Goal: Information Seeking & Learning: Learn about a topic

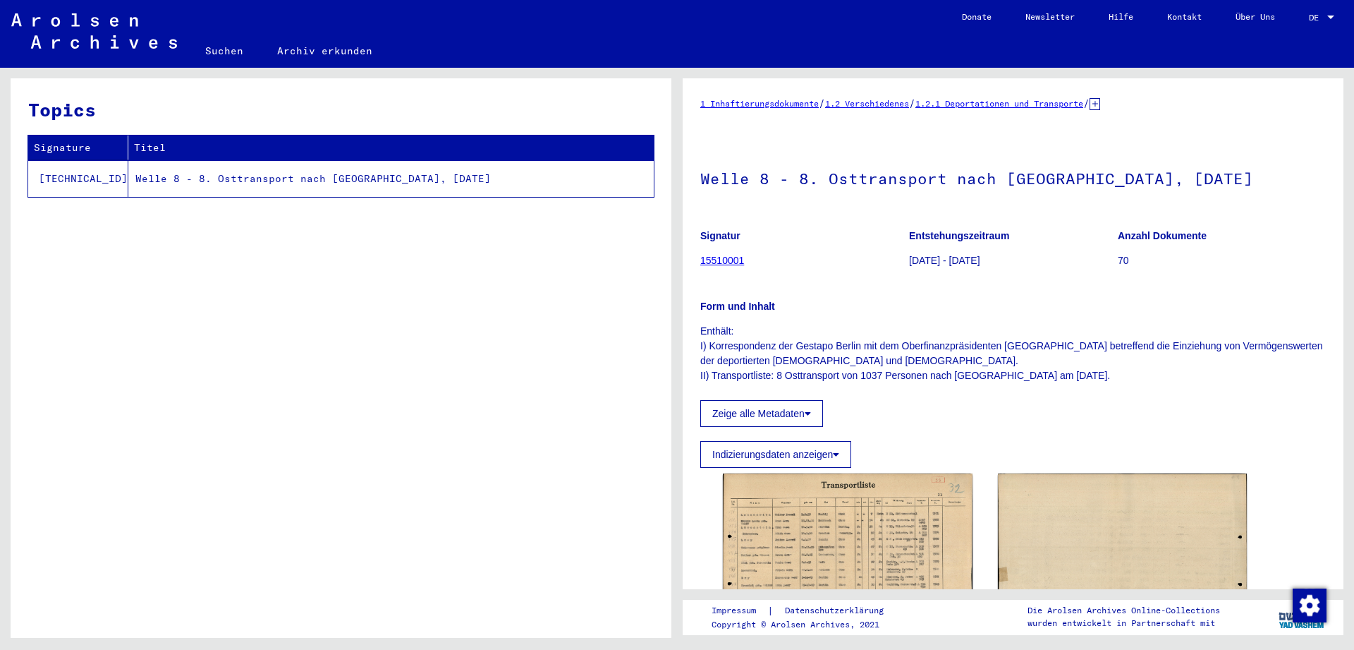
scroll to position [133, 0]
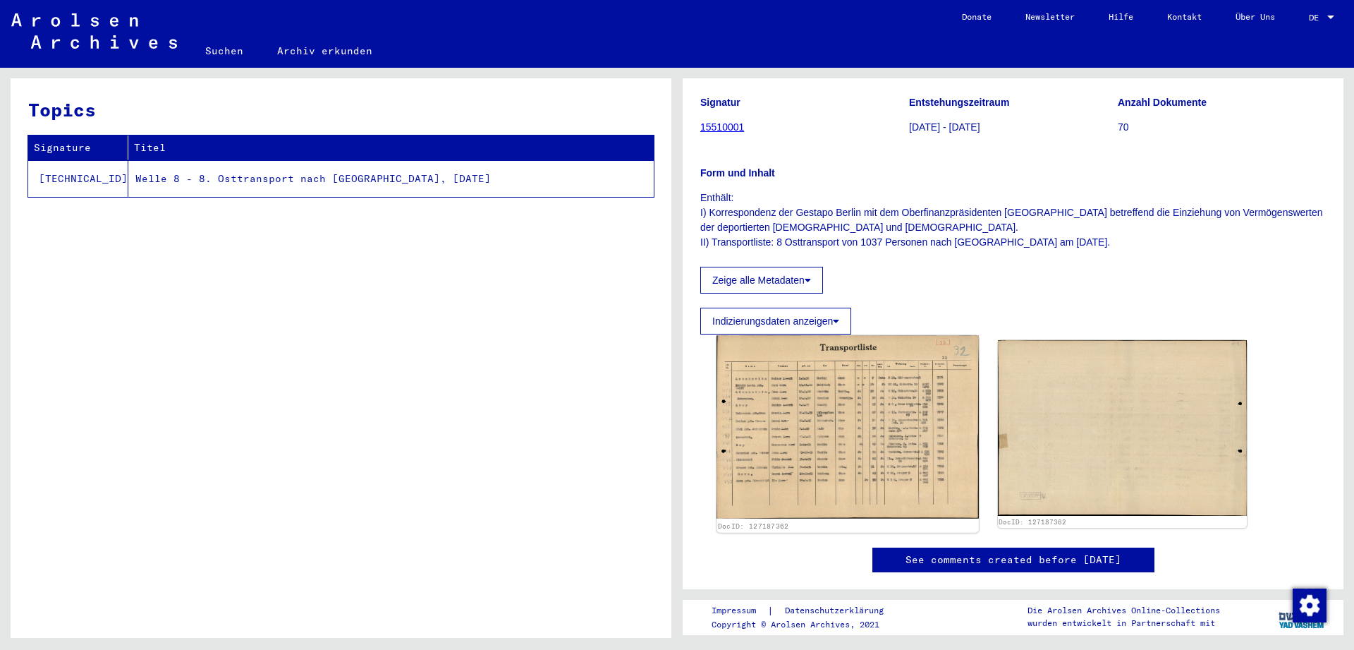
click at [796, 444] on img at bounding box center [848, 426] width 262 height 183
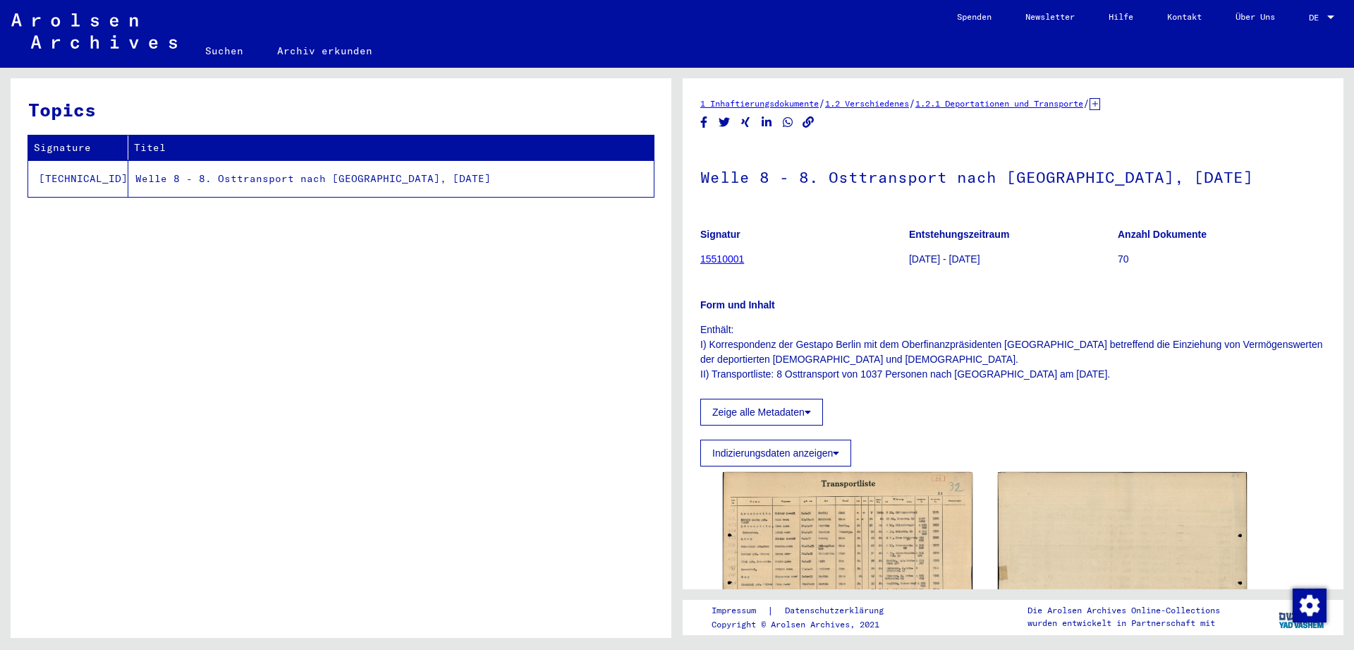
scroll to position [76, 0]
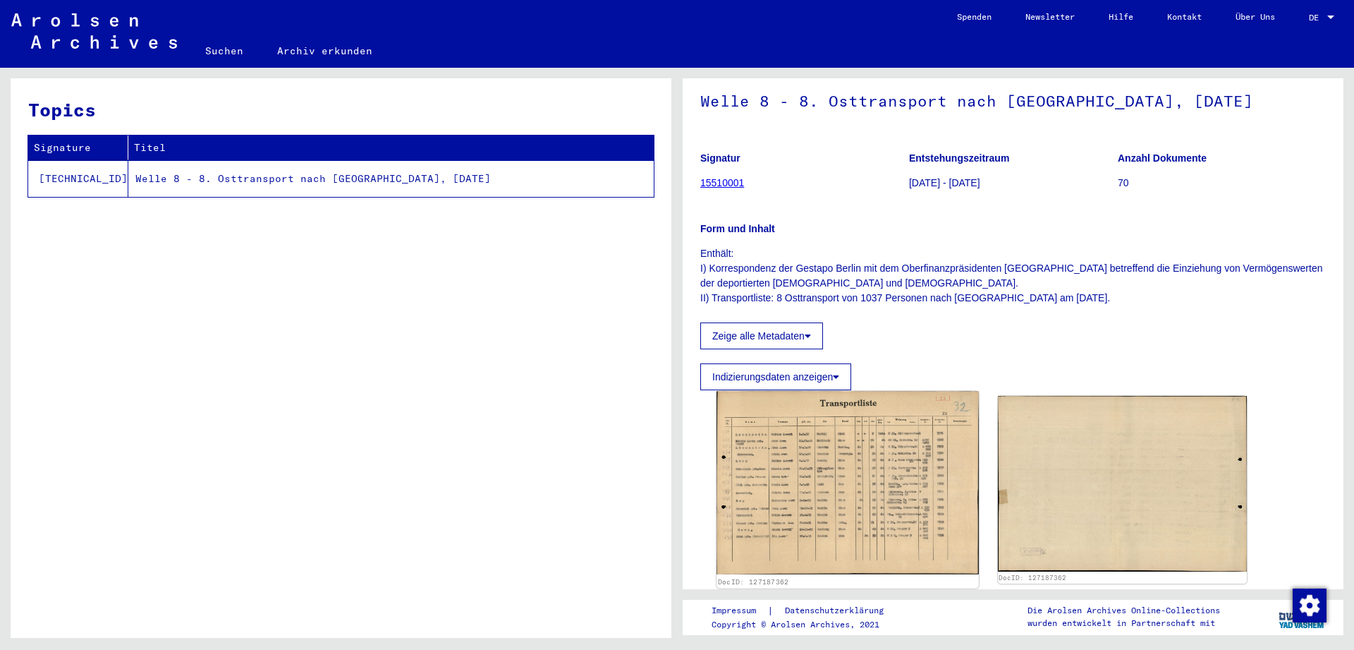
click at [816, 476] on img at bounding box center [848, 483] width 262 height 183
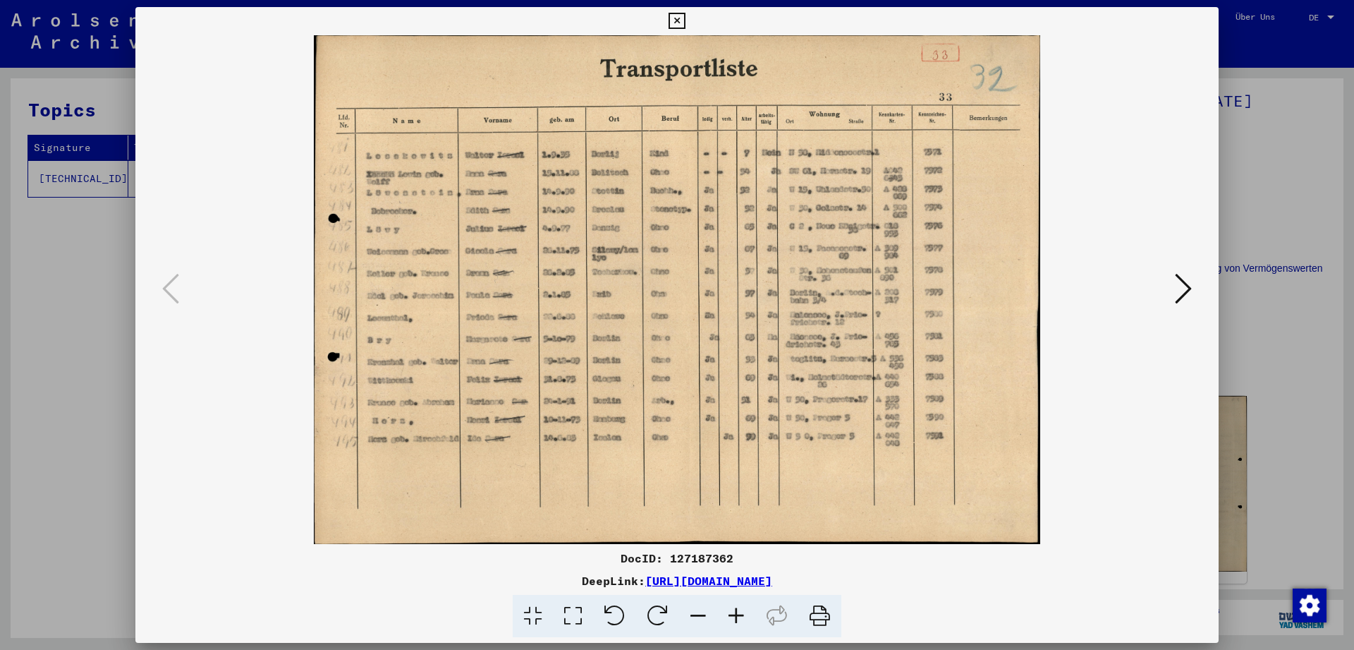
click at [733, 614] on icon at bounding box center [736, 616] width 38 height 43
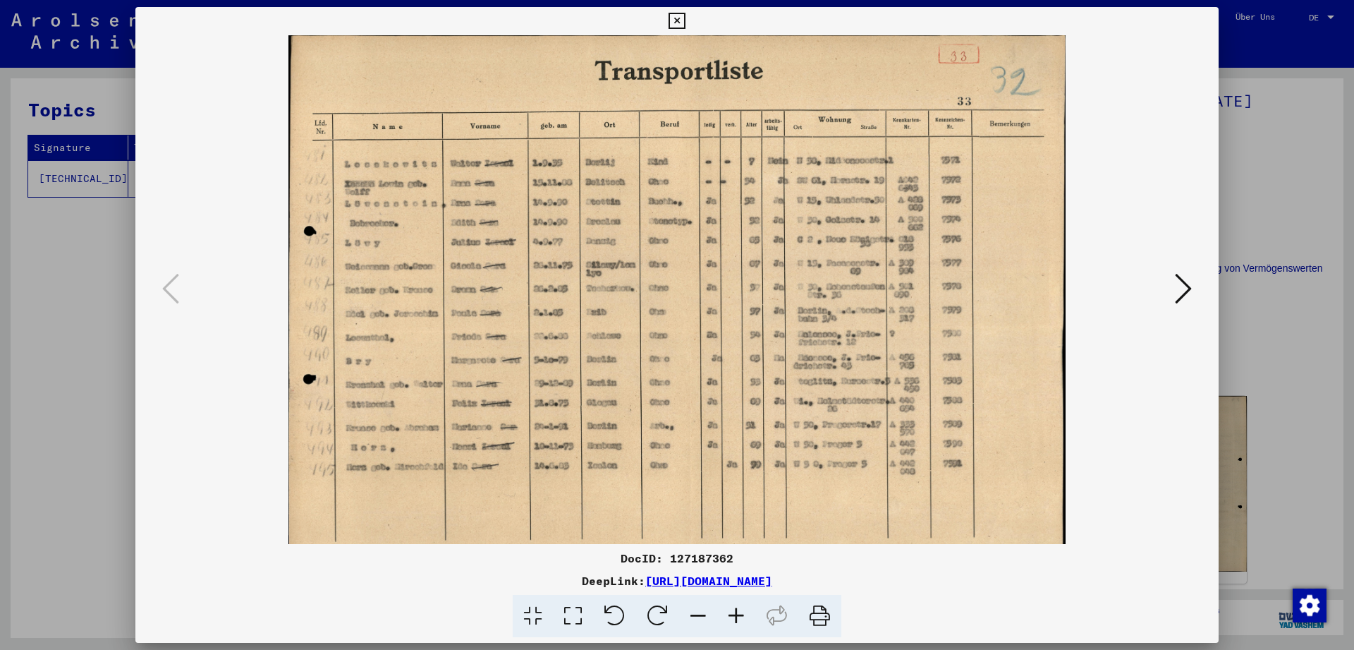
click at [731, 613] on icon at bounding box center [736, 616] width 38 height 43
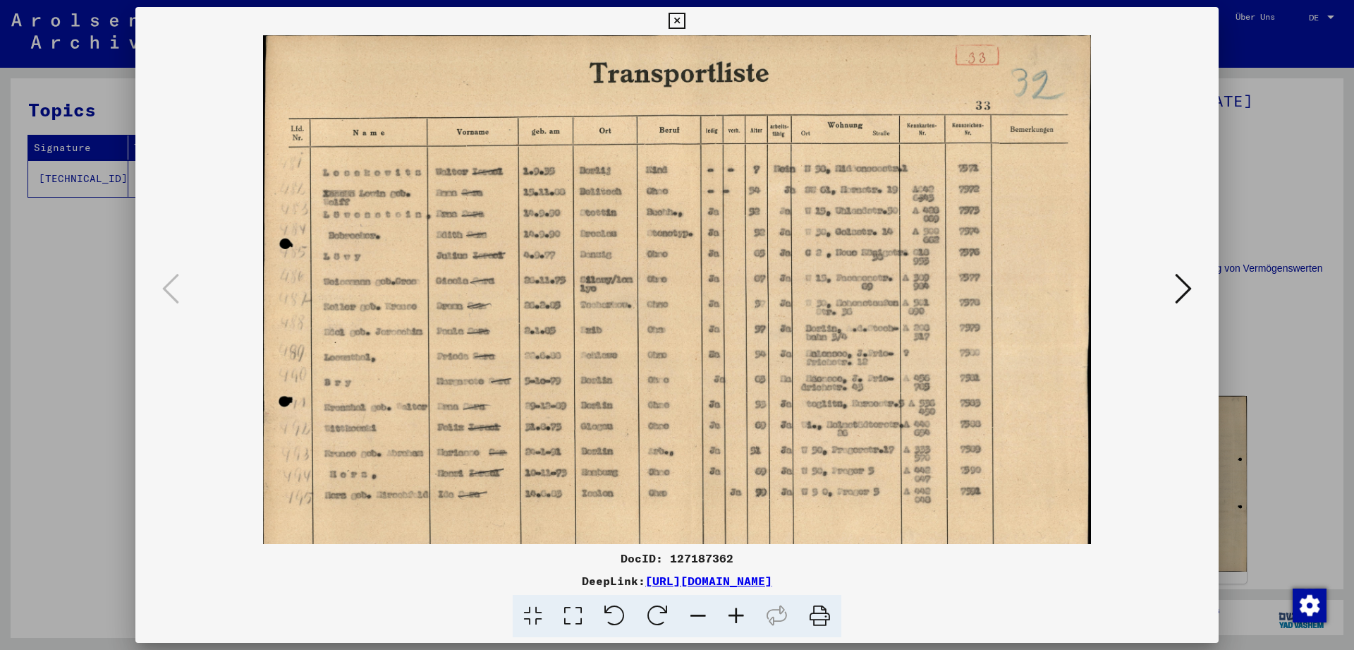
click at [731, 613] on icon at bounding box center [736, 616] width 38 height 43
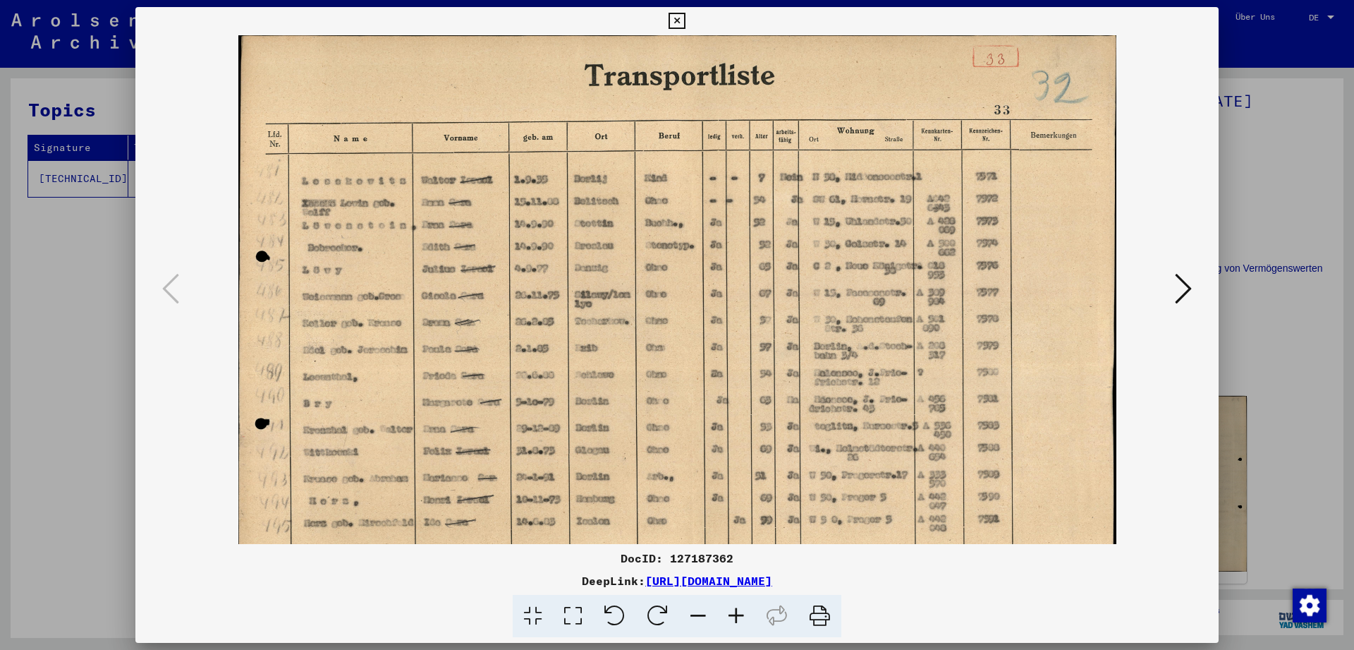
click at [731, 613] on icon at bounding box center [736, 616] width 38 height 43
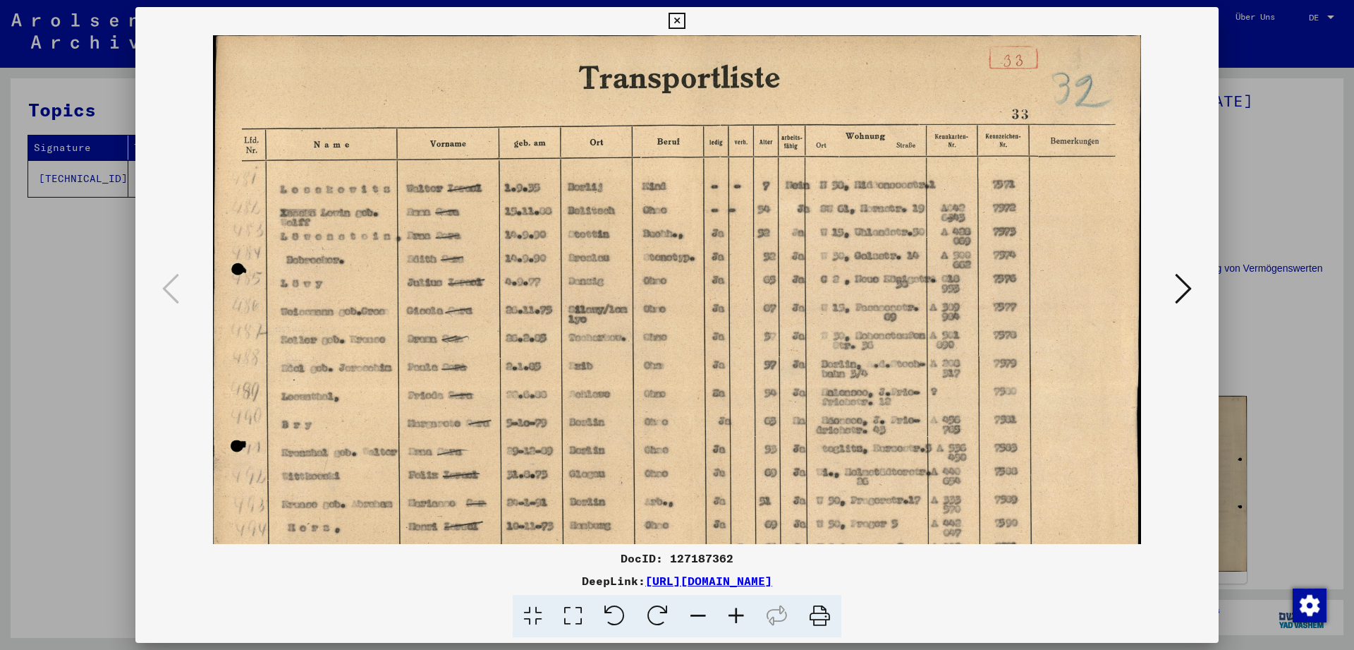
click at [700, 616] on icon at bounding box center [698, 616] width 38 height 43
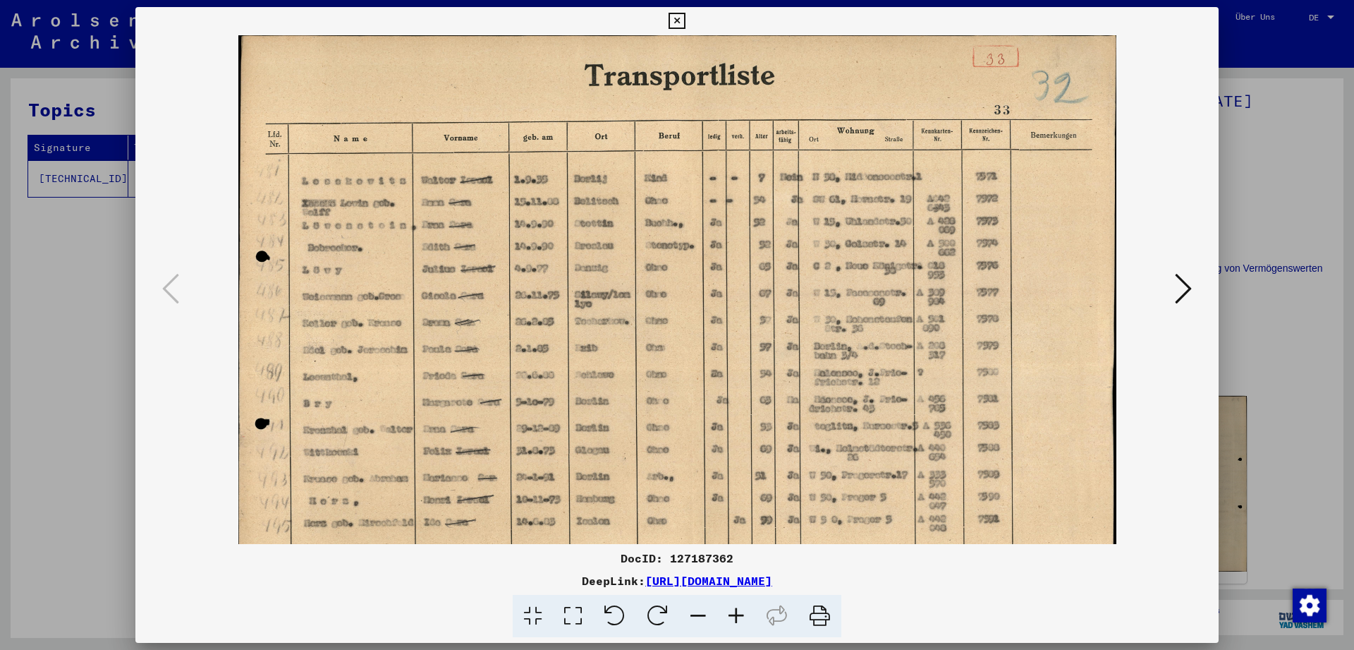
click at [700, 616] on icon at bounding box center [698, 616] width 38 height 43
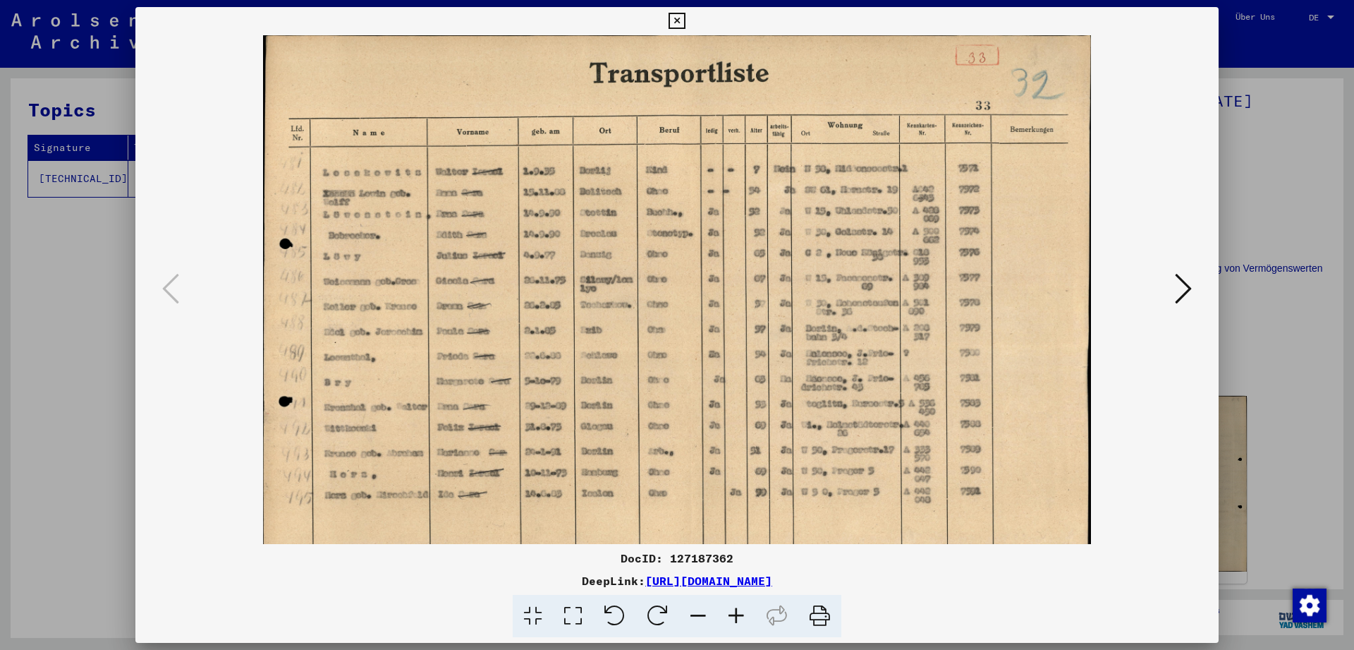
click at [700, 618] on icon at bounding box center [698, 616] width 38 height 43
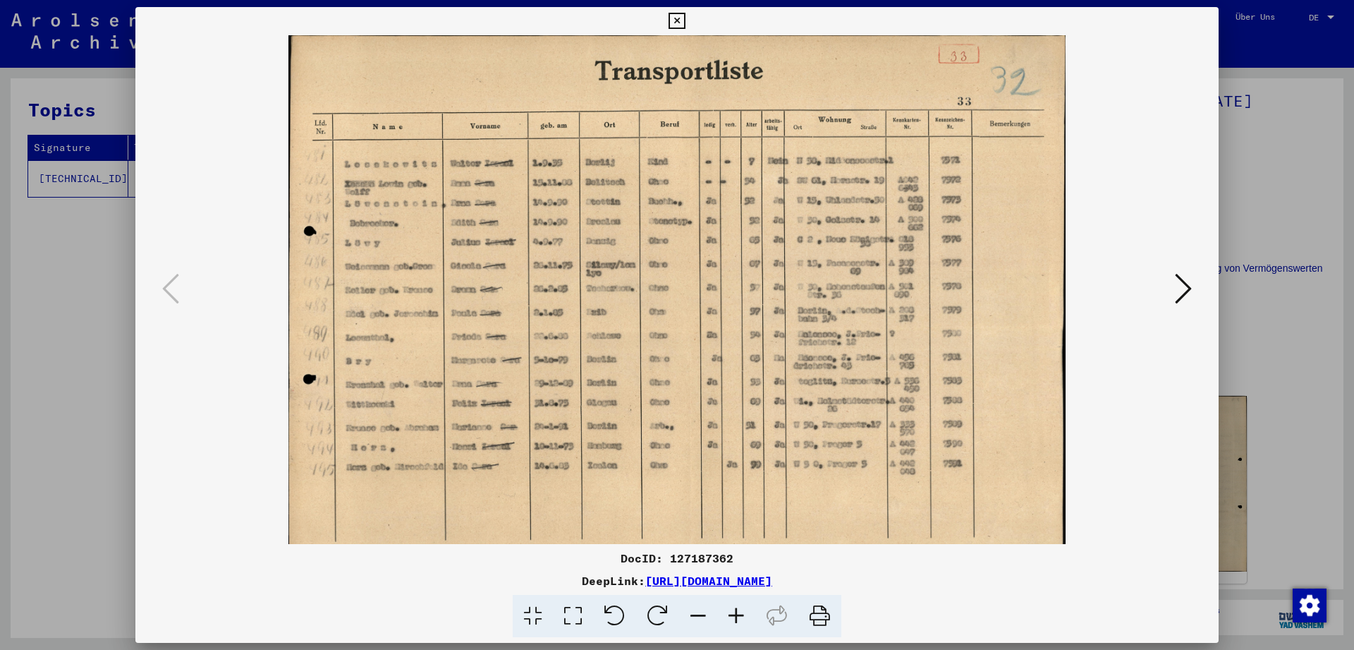
click at [731, 615] on icon at bounding box center [736, 616] width 38 height 43
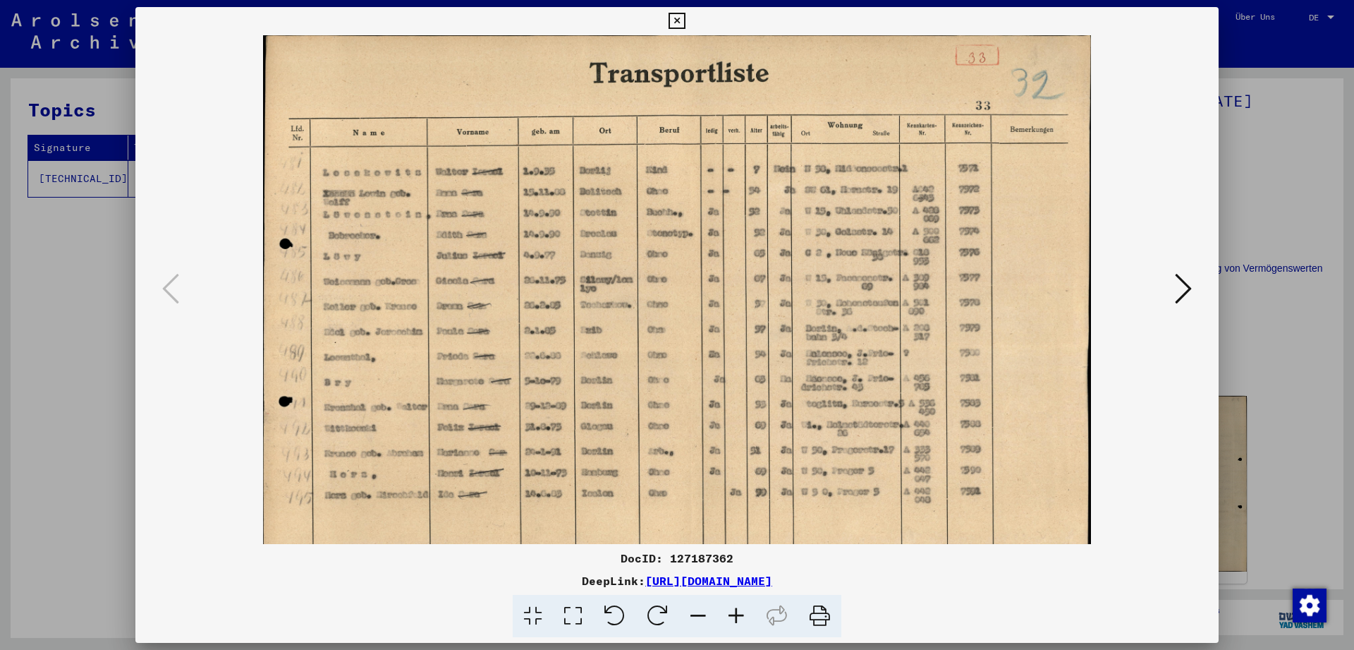
click at [731, 615] on icon at bounding box center [736, 616] width 38 height 43
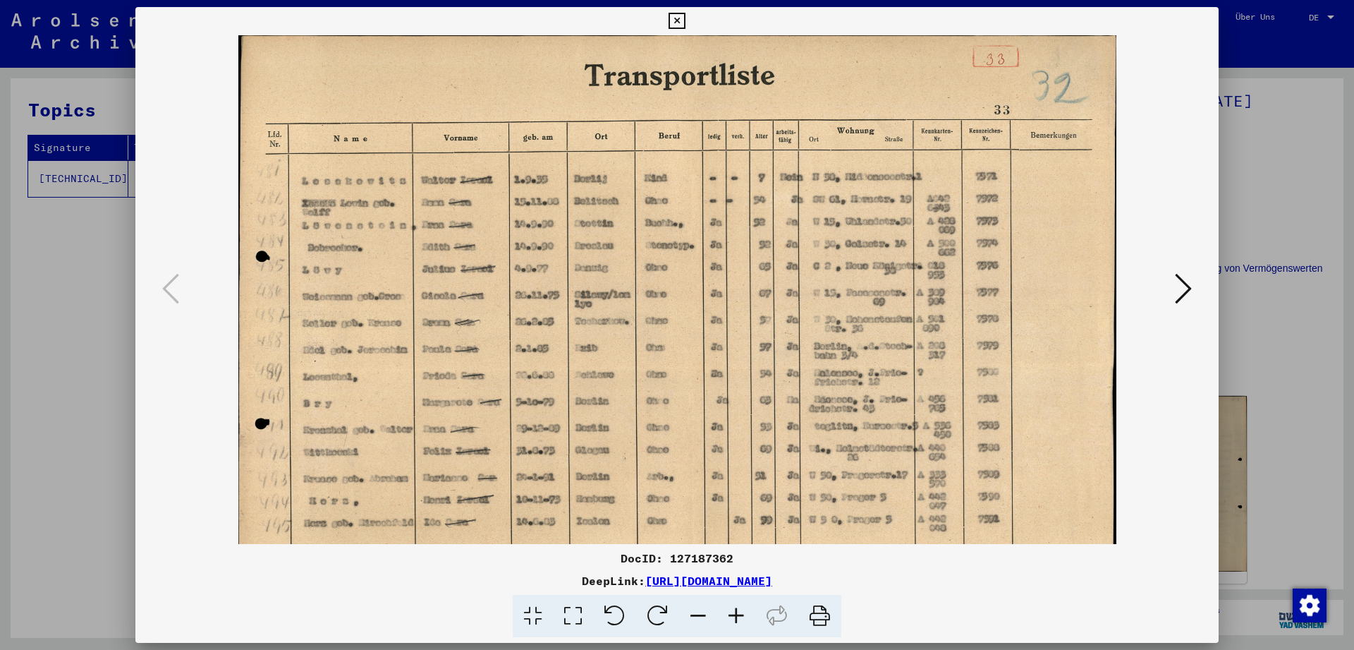
click at [731, 615] on icon at bounding box center [736, 616] width 38 height 43
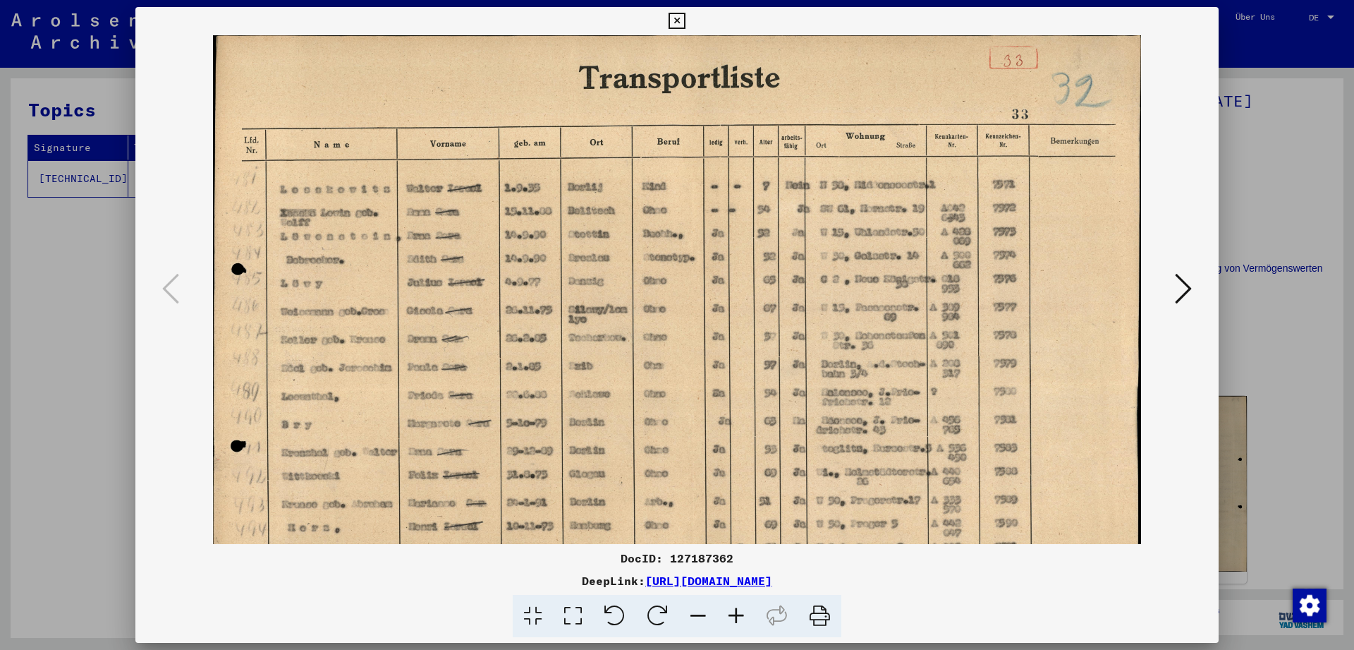
click at [731, 615] on icon at bounding box center [736, 616] width 38 height 43
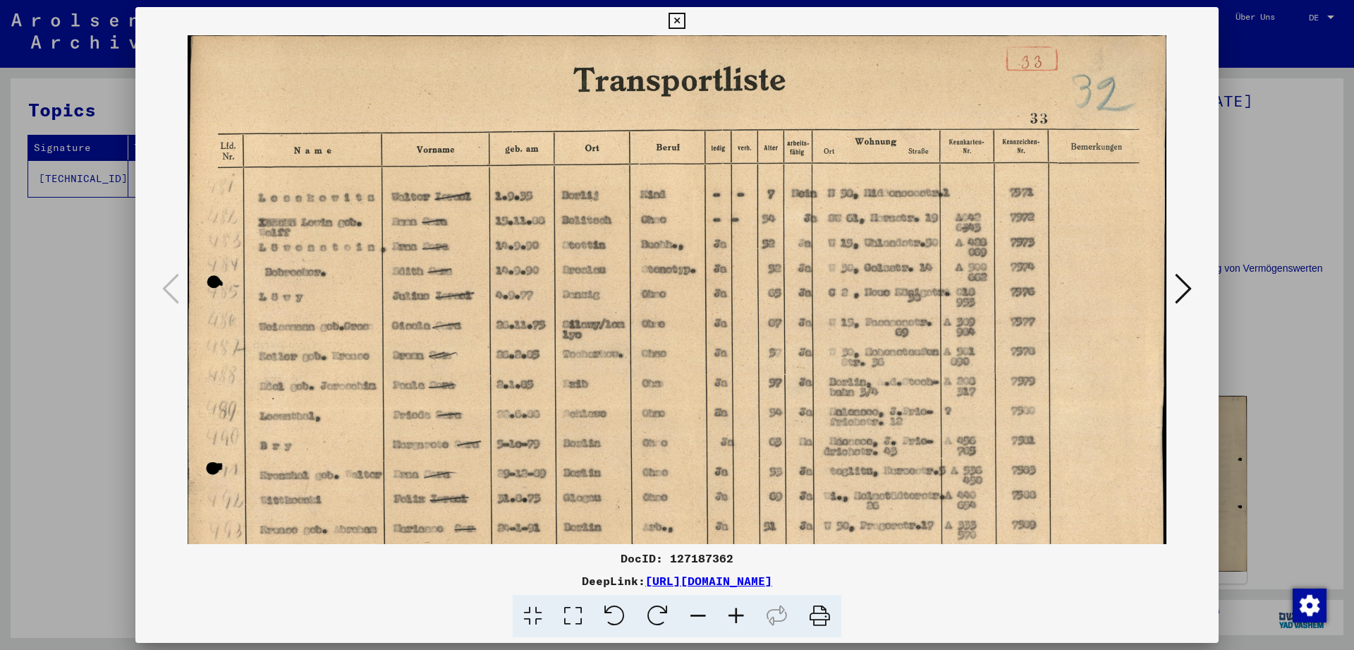
click at [731, 615] on icon at bounding box center [736, 616] width 38 height 43
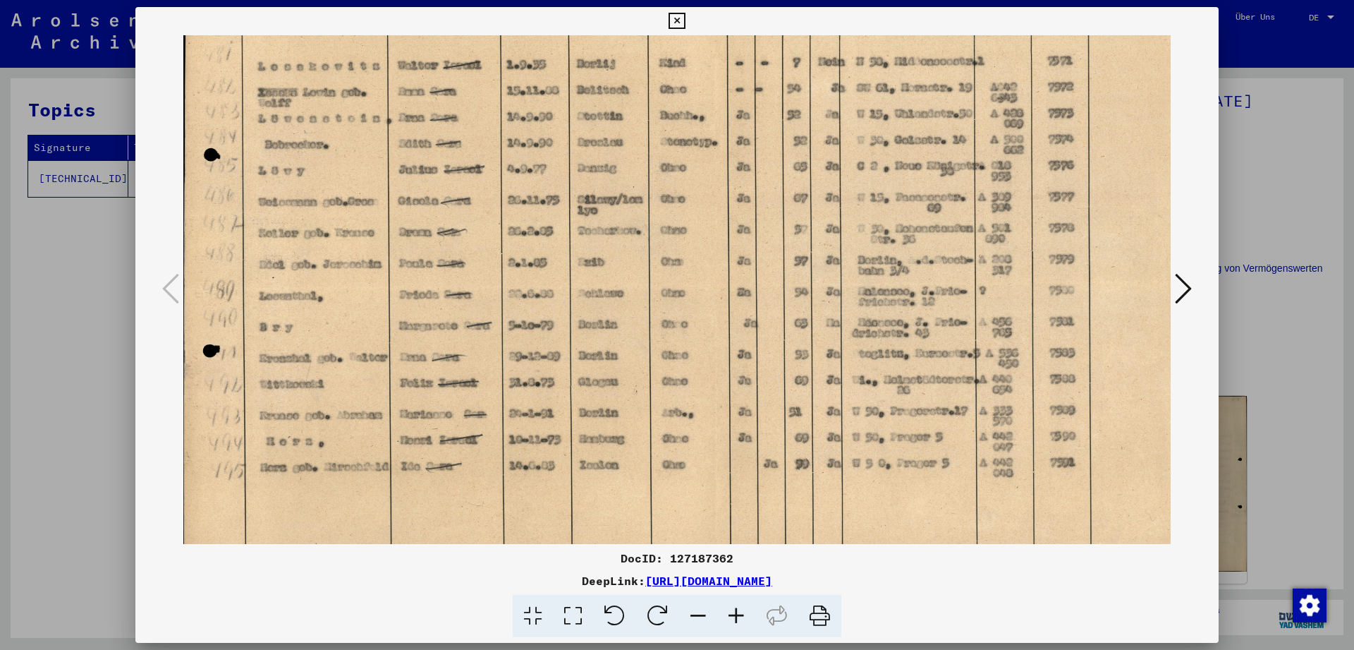
scroll to position [139, 0]
drag, startPoint x: 662, startPoint y: 381, endPoint x: 672, endPoint y: 242, distance: 139.3
click at [672, 242] on img at bounding box center [697, 256] width 1029 height 720
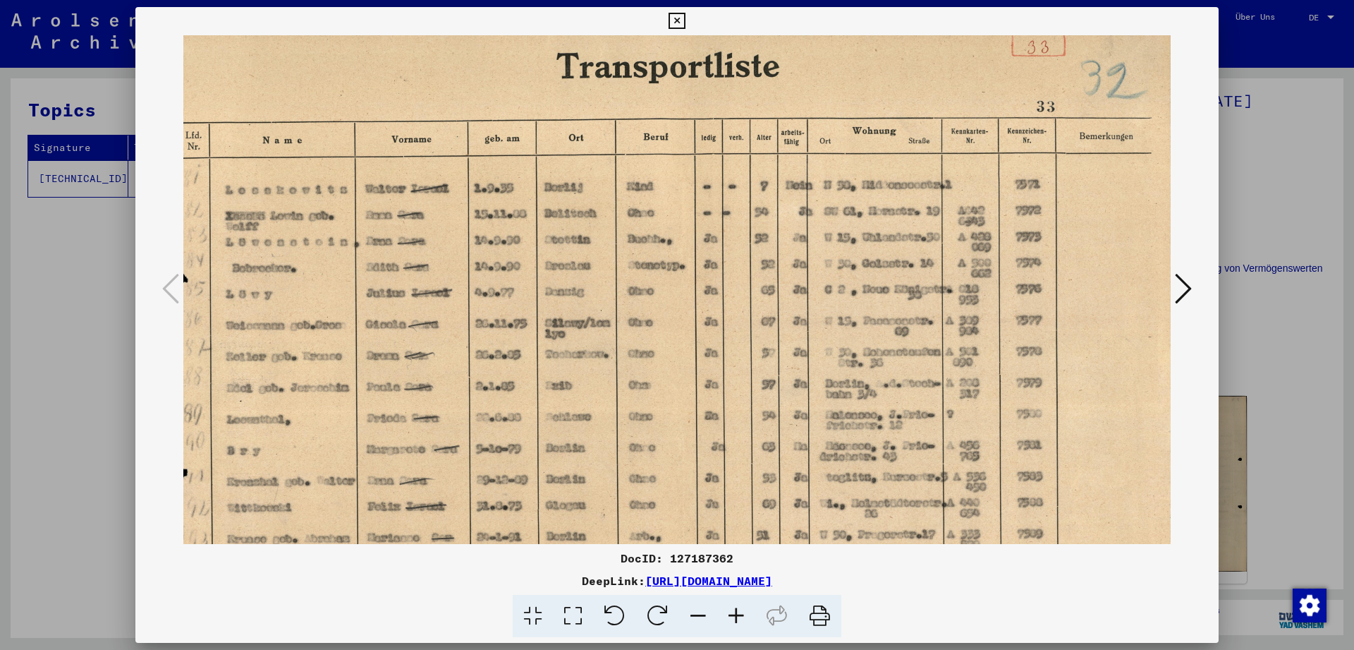
scroll to position [0, 36]
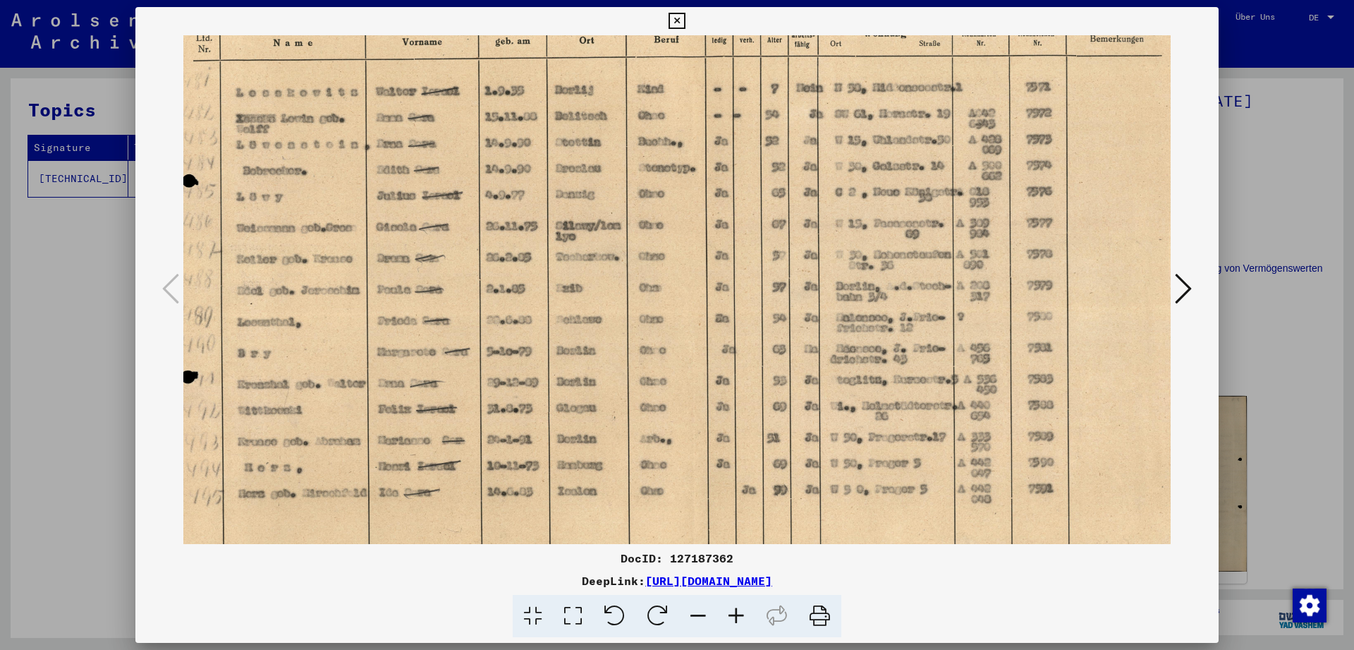
drag, startPoint x: 904, startPoint y: 179, endPoint x: 969, endPoint y: 59, distance: 137.3
click at [875, 307] on img at bounding box center [676, 282] width 1029 height 720
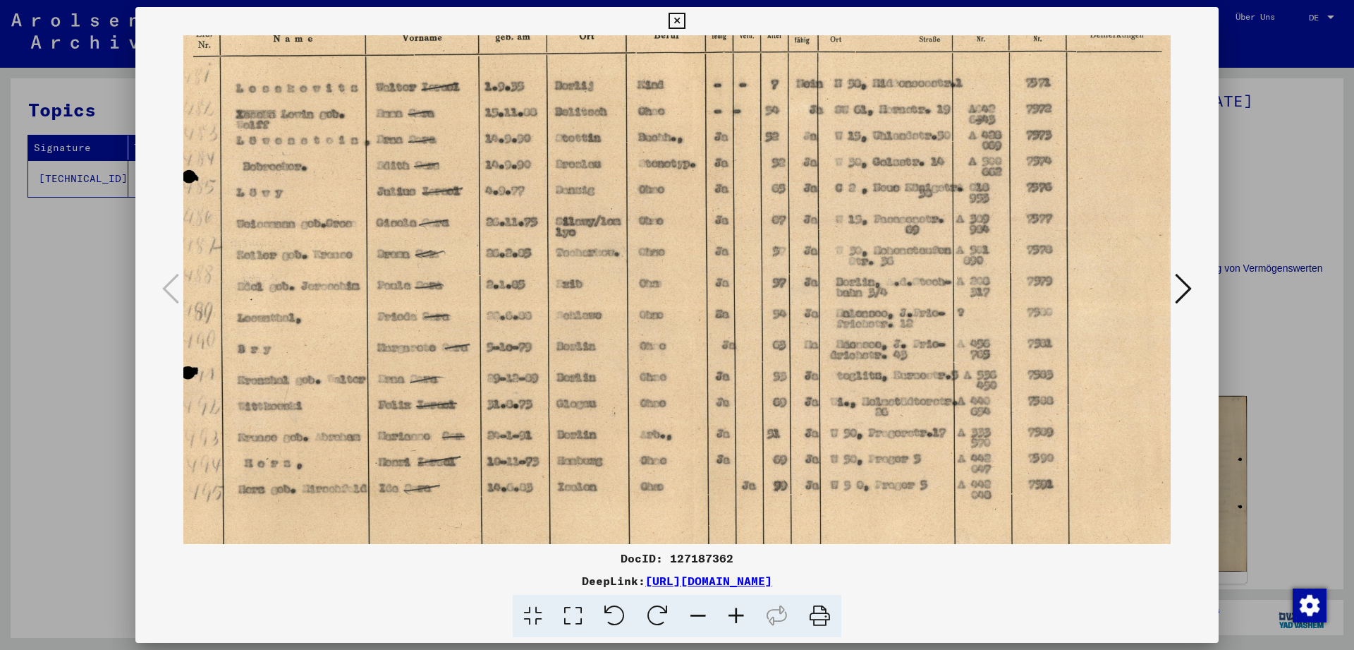
click at [685, 20] on icon at bounding box center [677, 21] width 16 height 17
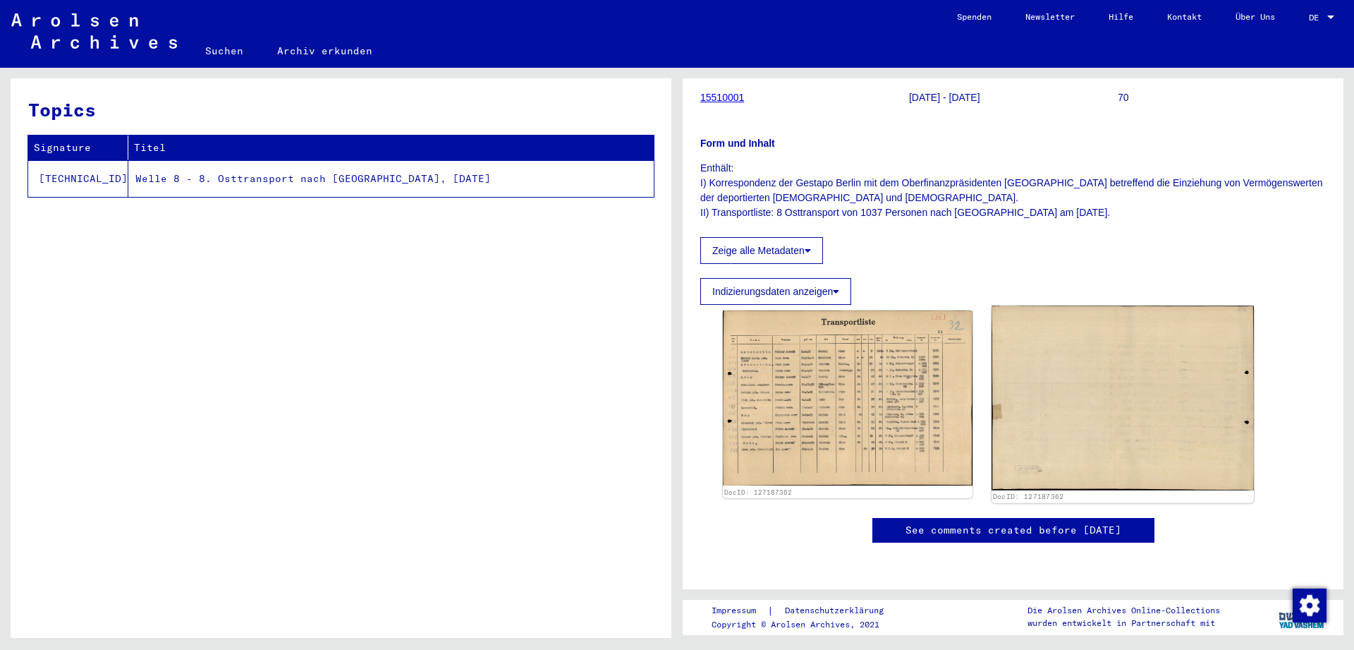
scroll to position [76, 0]
